Goal: Find contact information: Find contact information

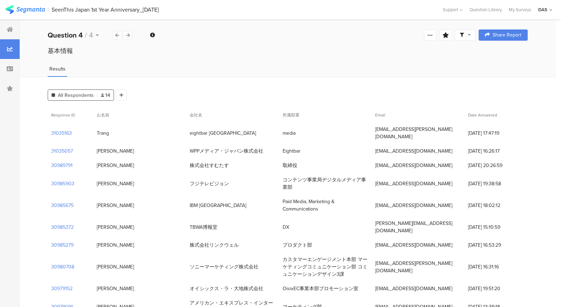
drag, startPoint x: 374, startPoint y: 128, endPoint x: 392, endPoint y: 137, distance: 20.1
click at [392, 137] on div "hatrang.nguyen@eightbarcollective.com" at bounding box center [417, 133] width 93 height 22
copy div "hatrang.nguyen@eightbarcollective.com"
